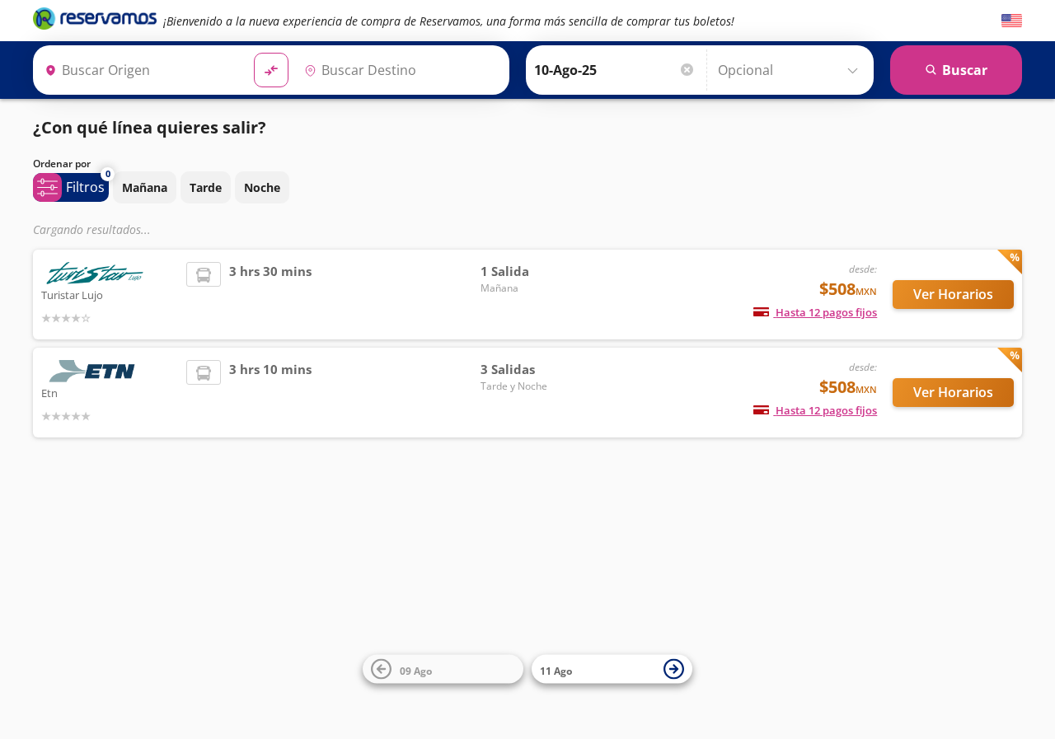
type input "[GEOGRAPHIC_DATA], [GEOGRAPHIC_DATA]"
type input "Tequisquiapan, [GEOGRAPHIC_DATA]"
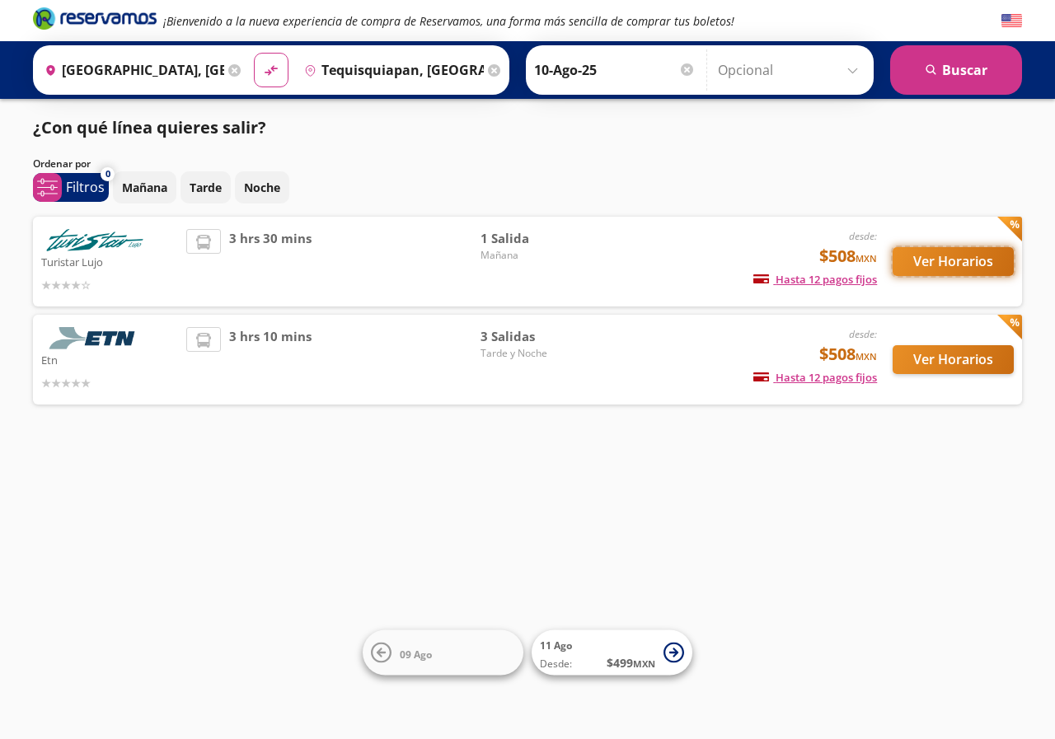
click at [943, 262] on button "Ver Horarios" at bounding box center [952, 261] width 121 height 29
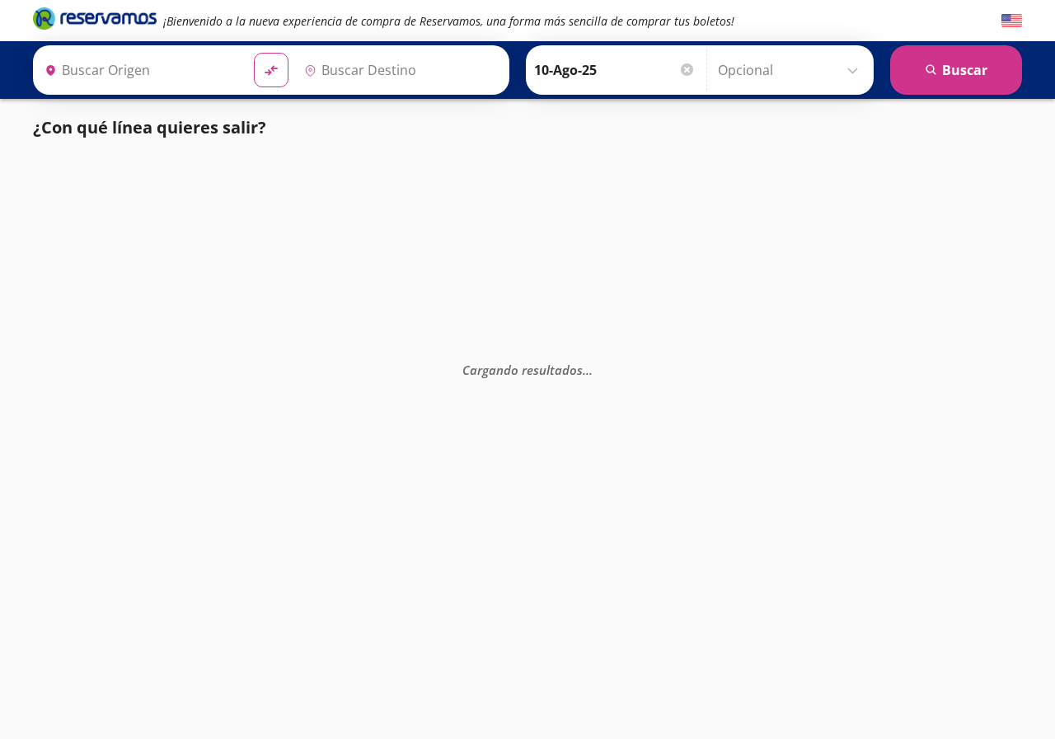
type input "[GEOGRAPHIC_DATA], [GEOGRAPHIC_DATA]"
type input "Tequisquiapan, [GEOGRAPHIC_DATA]"
